Goal: Check status: Check status

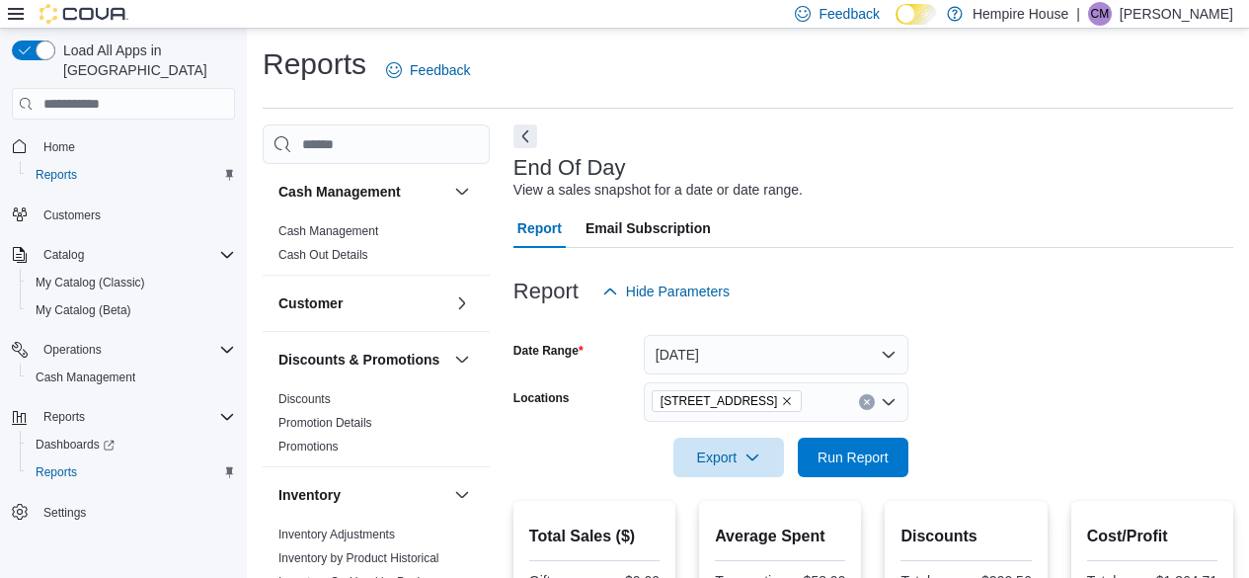
scroll to position [630, 0]
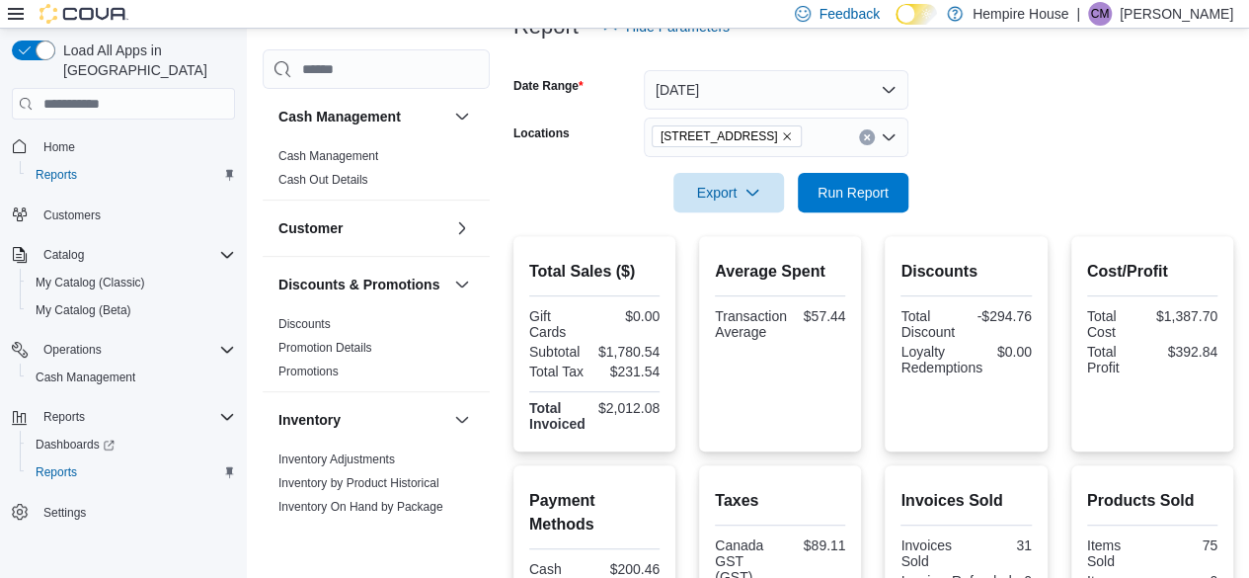
scroll to position [630, 0]
